Goal: Find specific page/section: Find specific page/section

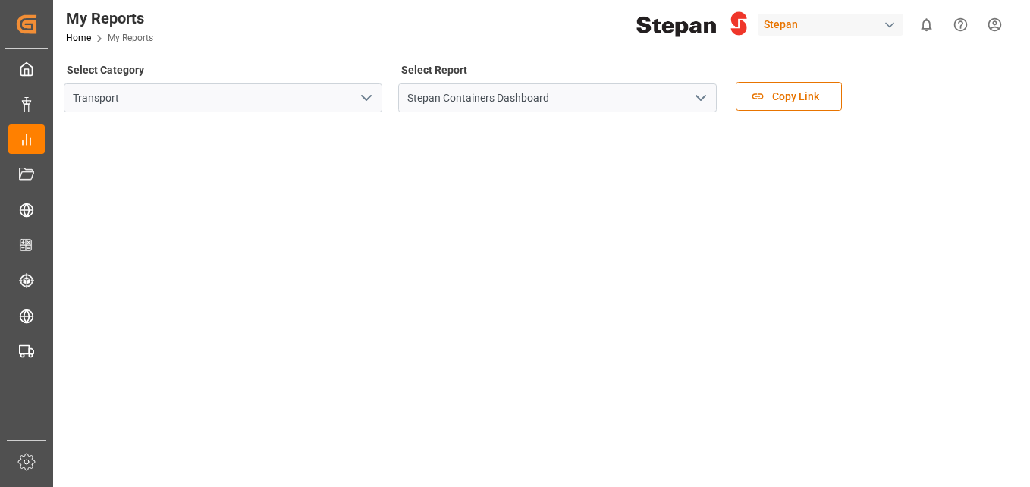
click at [885, 27] on div "button" at bounding box center [889, 24] width 15 height 15
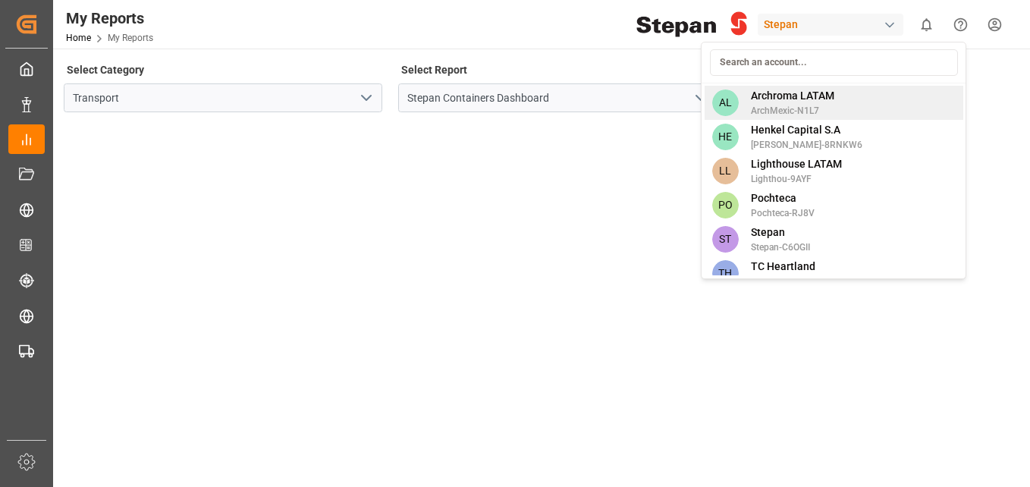
click at [830, 89] on span "Archroma LATAM" at bounding box center [792, 96] width 83 height 16
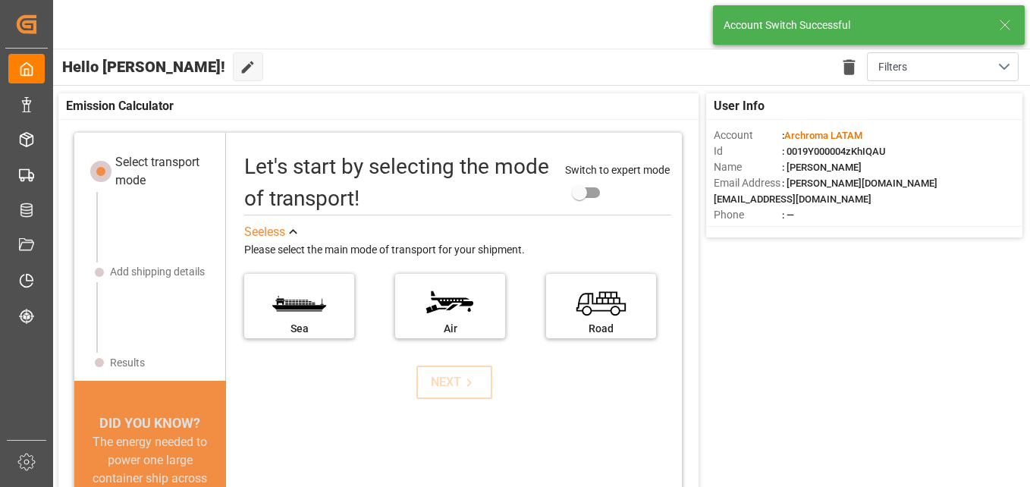
click at [997, 28] on icon at bounding box center [1005, 25] width 18 height 18
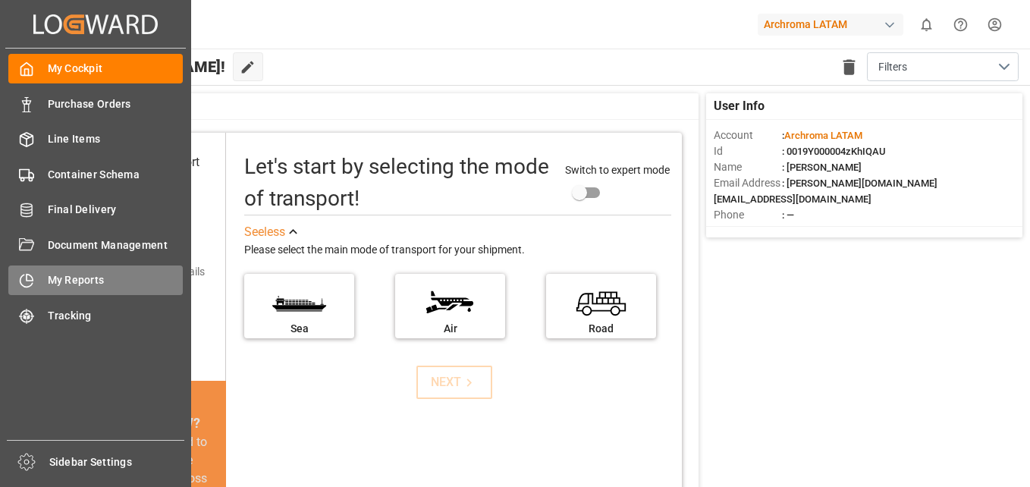
click at [89, 281] on span "My Reports" at bounding box center [116, 280] width 136 height 16
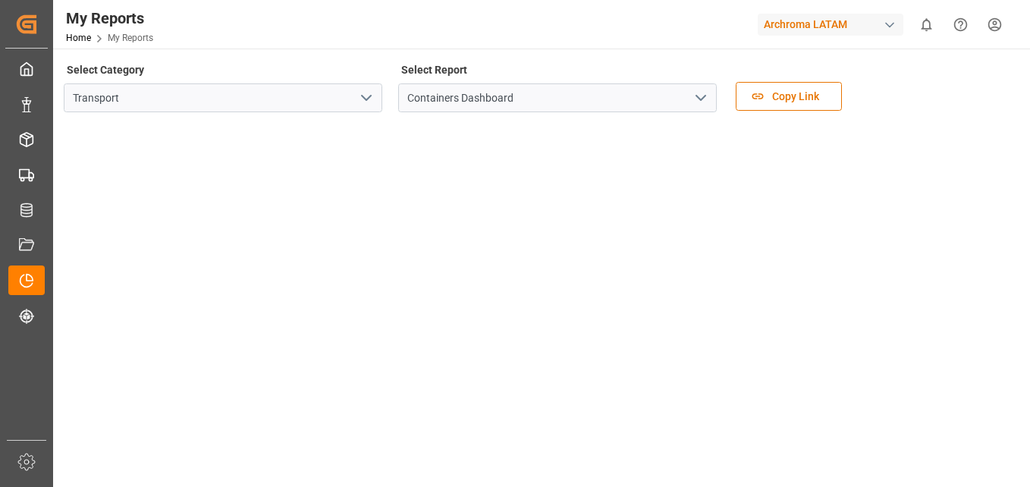
click at [370, 96] on polyline "open menu" at bounding box center [366, 98] width 9 height 5
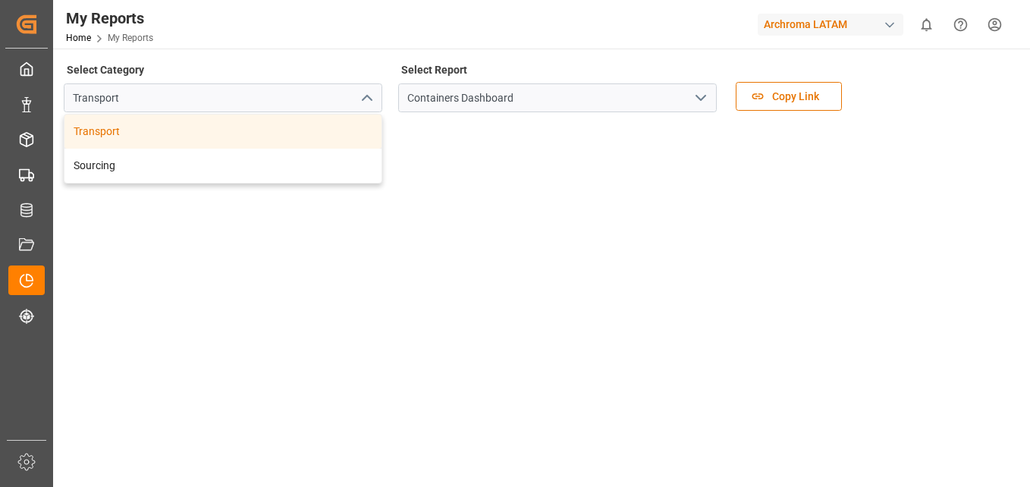
click at [271, 130] on div "Transport" at bounding box center [222, 131] width 317 height 34
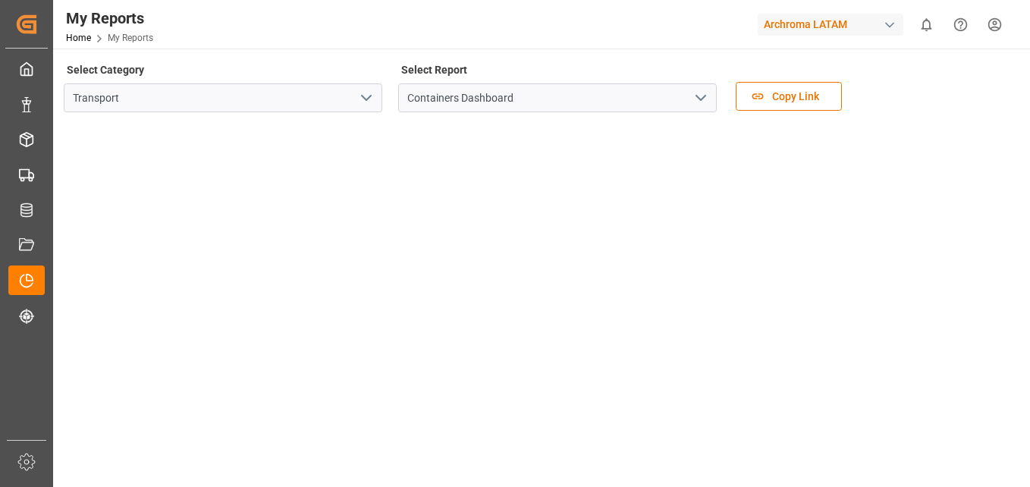
click at [697, 98] on icon "open menu" at bounding box center [701, 98] width 18 height 18
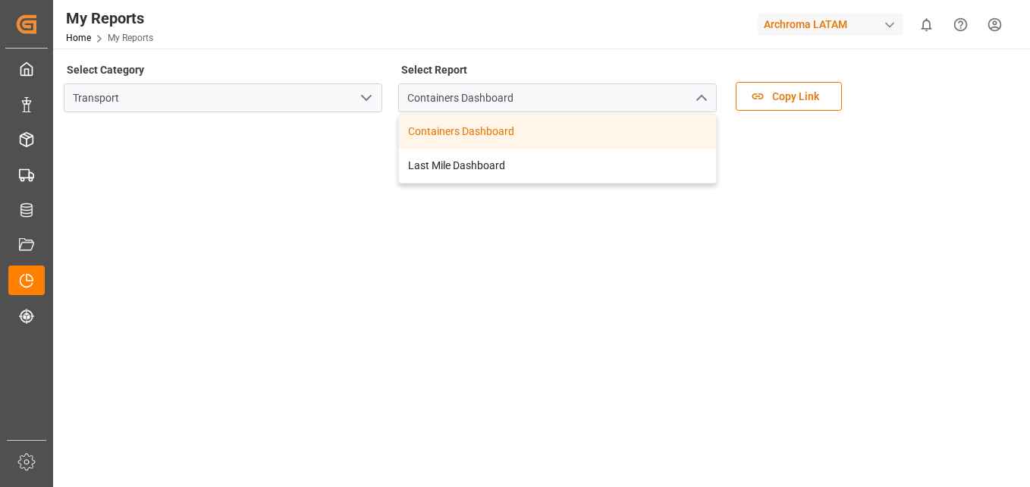
click at [502, 130] on div "Containers Dashboard" at bounding box center [557, 131] width 317 height 34
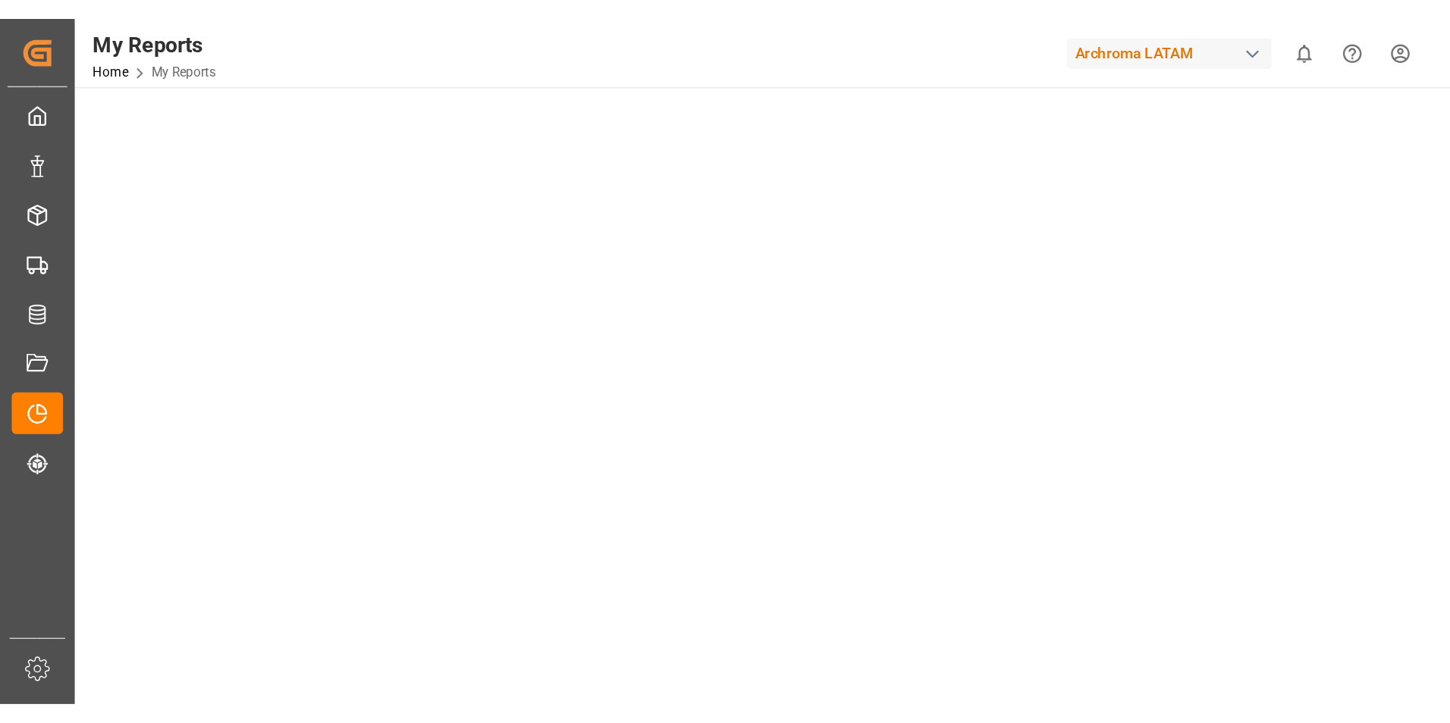
scroll to position [531, 0]
